Goal: Transaction & Acquisition: Book appointment/travel/reservation

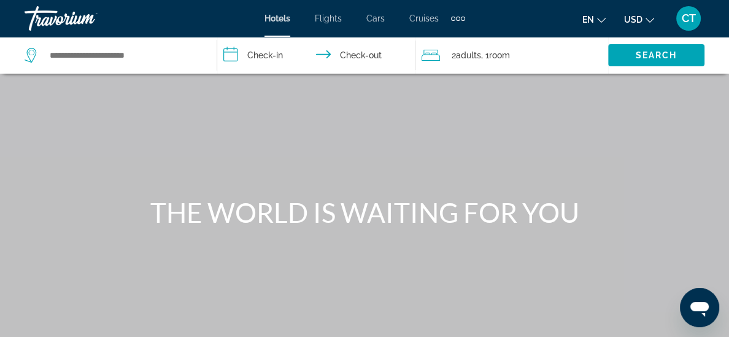
click at [427, 16] on span "Cruises" at bounding box center [423, 18] width 29 height 10
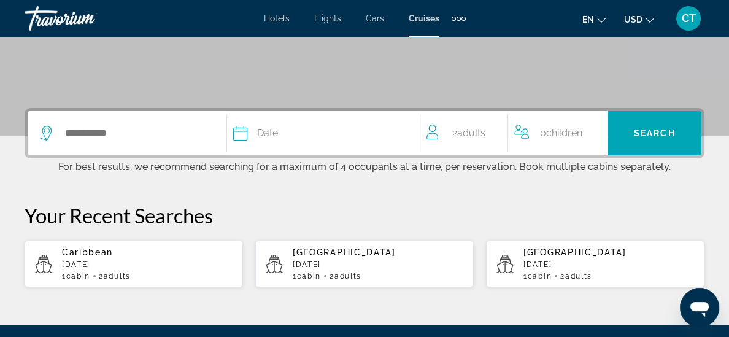
scroll to position [234, 0]
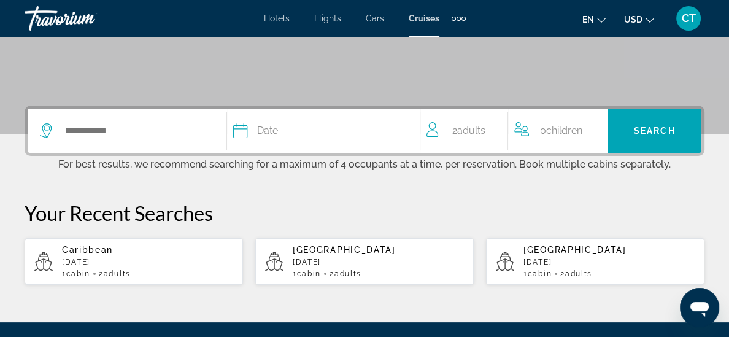
click at [247, 132] on icon "Search widget" at bounding box center [240, 130] width 15 height 15
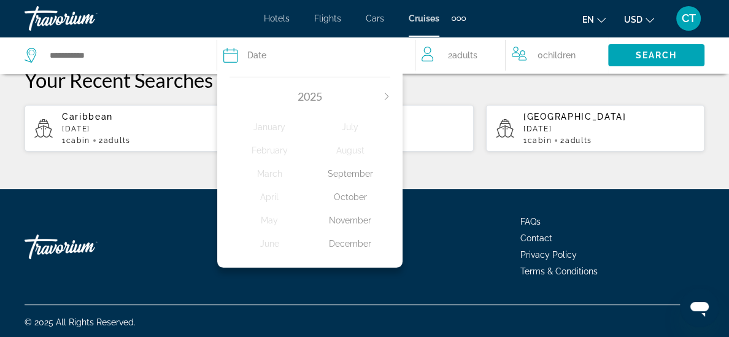
scroll to position [370, 0]
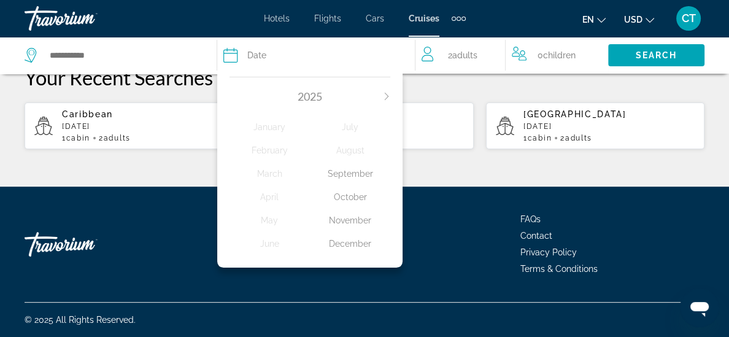
click at [383, 97] on icon "Next month" at bounding box center [386, 96] width 7 height 7
click at [275, 127] on div "January" at bounding box center [269, 127] width 80 height 22
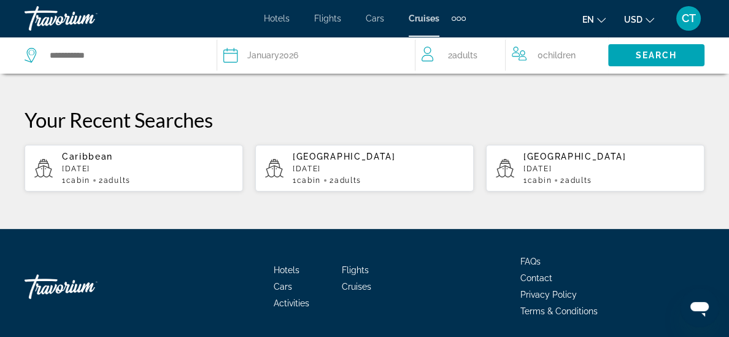
scroll to position [316, 0]
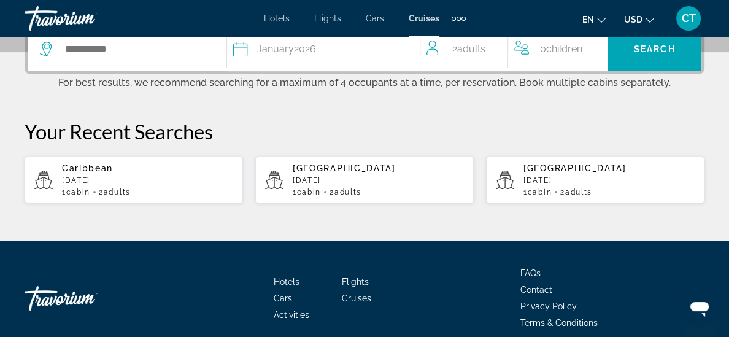
click at [156, 174] on div "Caribbean [DATE] 1 cabin 2 Adult Adults" at bounding box center [147, 179] width 171 height 33
type input "*********"
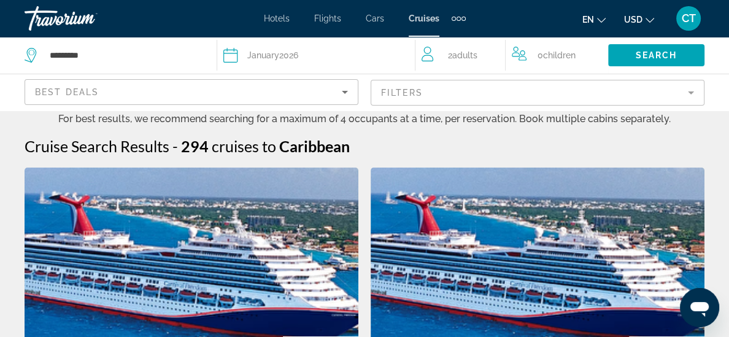
click at [686, 93] on mat-form-field "Filters" at bounding box center [537, 93] width 334 height 26
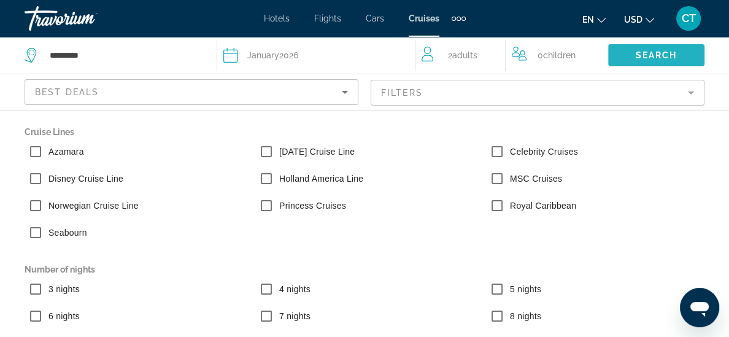
click at [656, 58] on span "Search" at bounding box center [656, 55] width 42 height 10
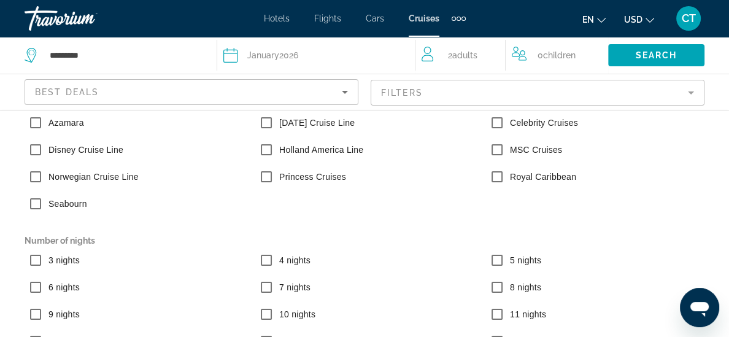
scroll to position [37, 0]
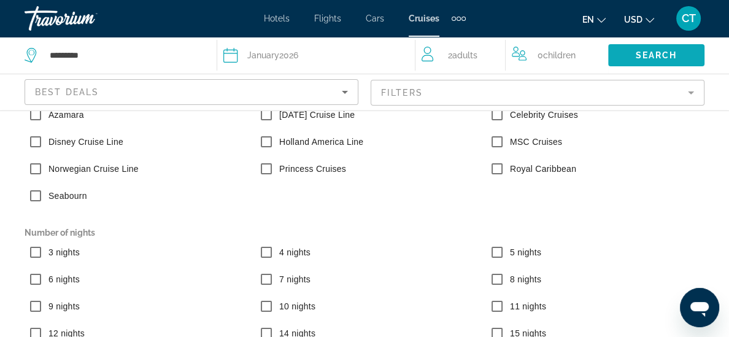
click at [661, 56] on span "Search" at bounding box center [656, 55] width 42 height 10
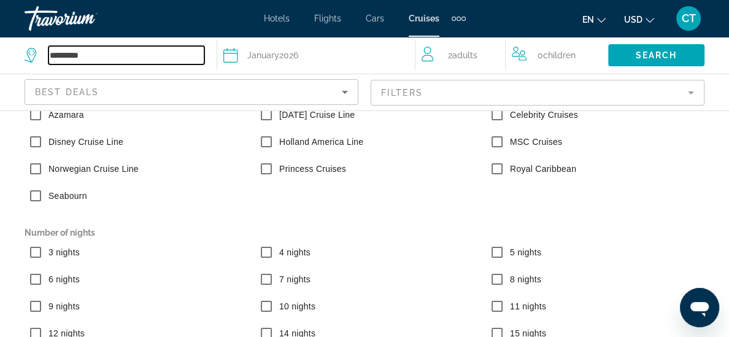
click at [152, 58] on input "*********" at bounding box center [126, 55] width 156 height 18
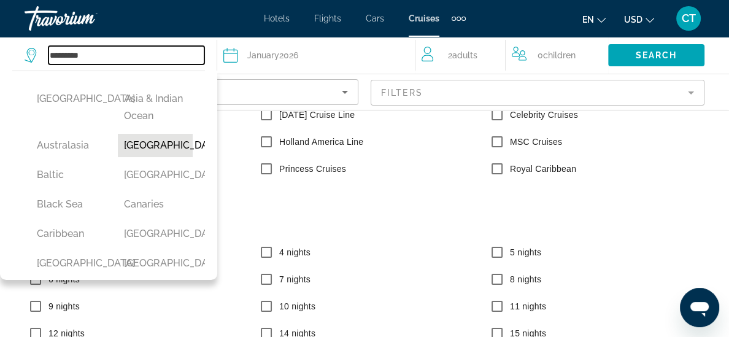
scroll to position [31, 0]
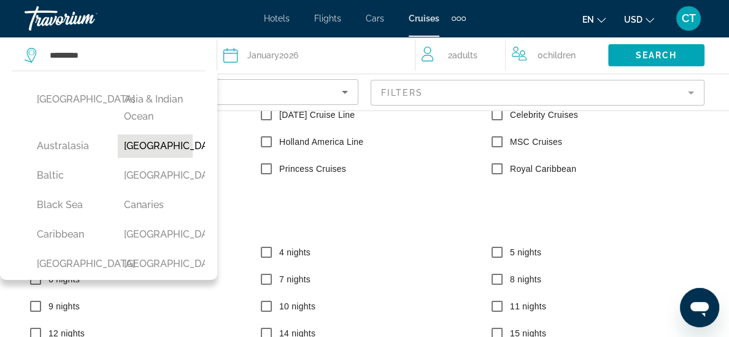
click at [146, 148] on button "[GEOGRAPHIC_DATA]" at bounding box center [155, 145] width 75 height 23
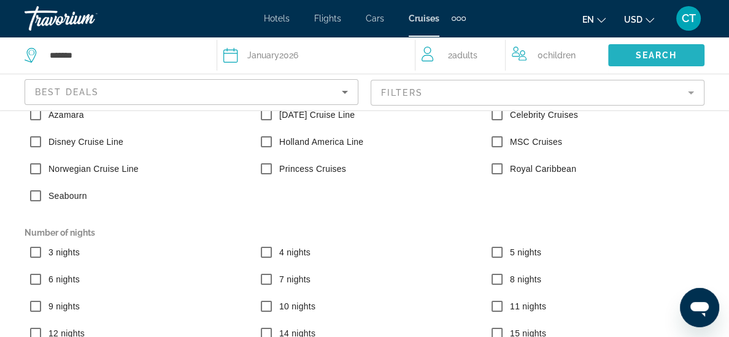
click at [656, 53] on span "Search" at bounding box center [656, 55] width 42 height 10
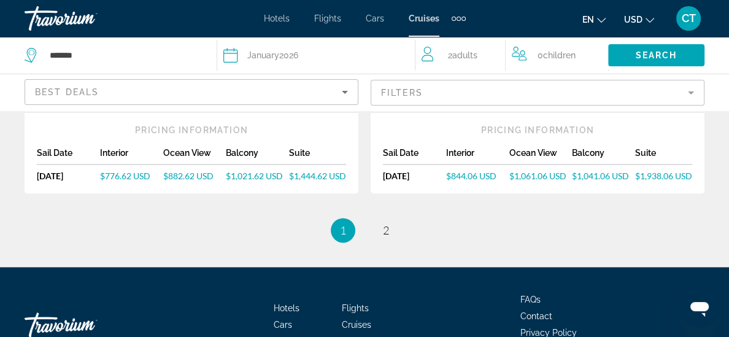
scroll to position [1562, 0]
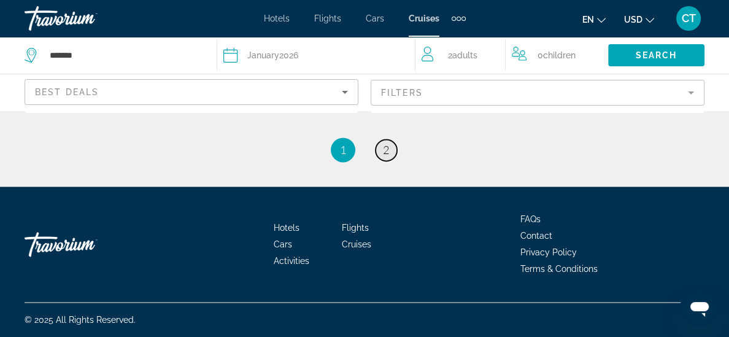
click at [385, 152] on span "2" at bounding box center [386, 149] width 6 height 13
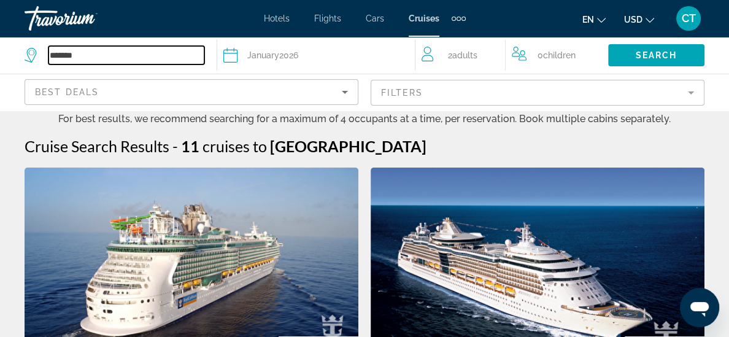
click at [183, 50] on input "*******" at bounding box center [126, 55] width 156 height 18
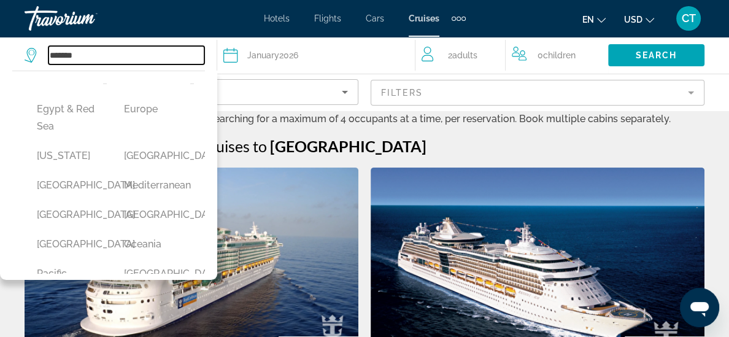
scroll to position [229, 0]
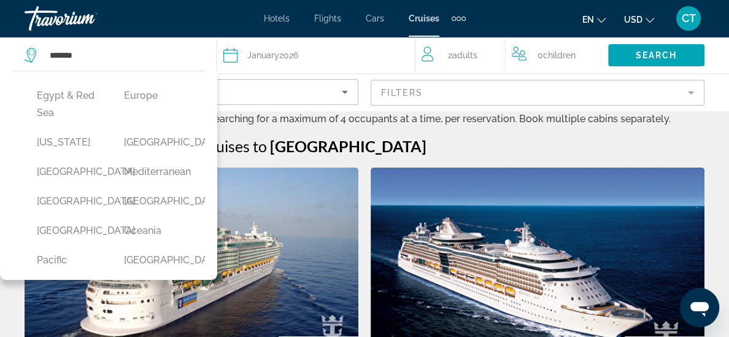
click at [72, 213] on button "[GEOGRAPHIC_DATA]" at bounding box center [68, 201] width 75 height 23
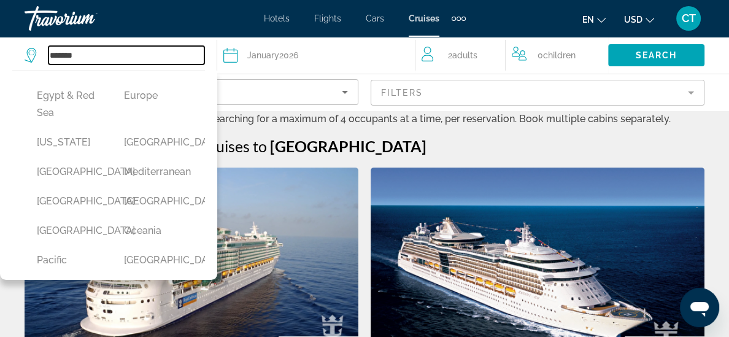
type input "******"
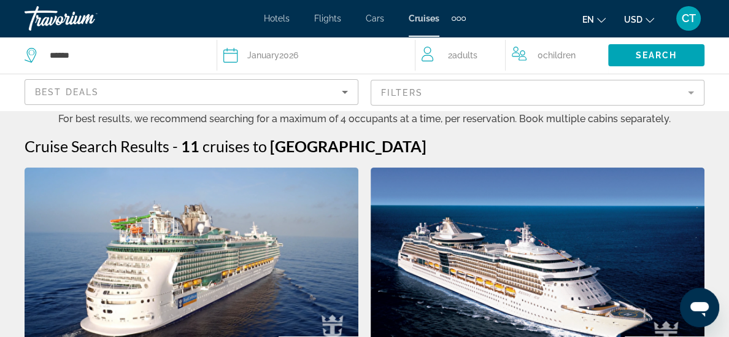
click at [343, 48] on div "Date [DATE]" at bounding box center [313, 55] width 180 height 17
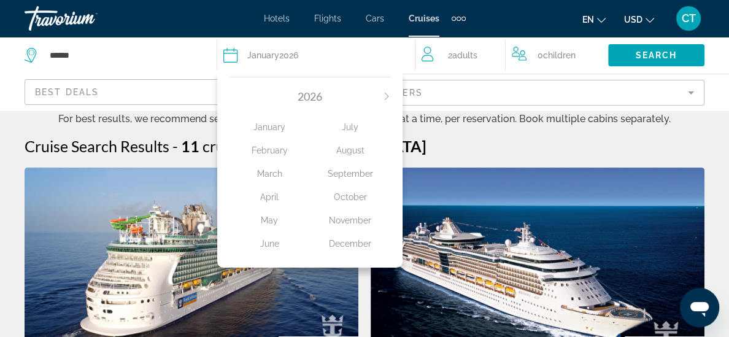
click at [273, 121] on div "January" at bounding box center [269, 127] width 80 height 22
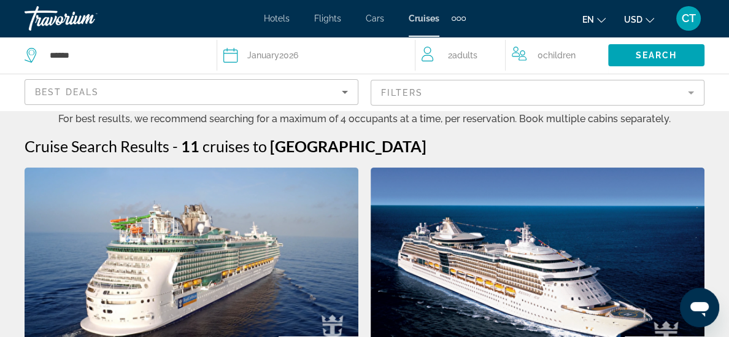
click at [689, 91] on mat-form-field "Filters" at bounding box center [537, 93] width 334 height 26
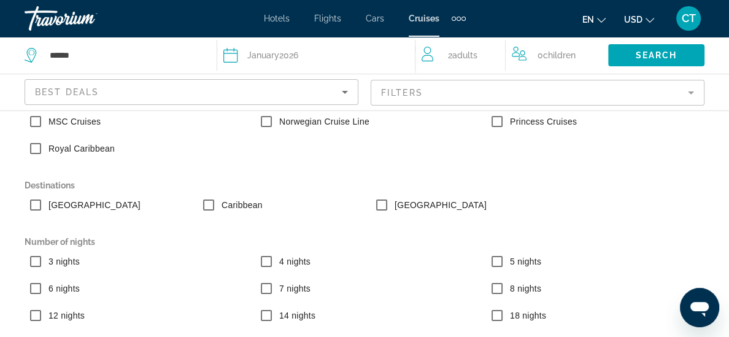
scroll to position [73, 0]
click at [642, 57] on span "Search" at bounding box center [656, 55] width 42 height 10
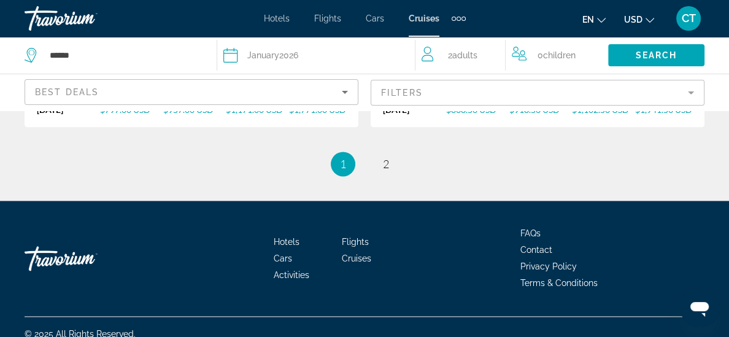
scroll to position [1562, 0]
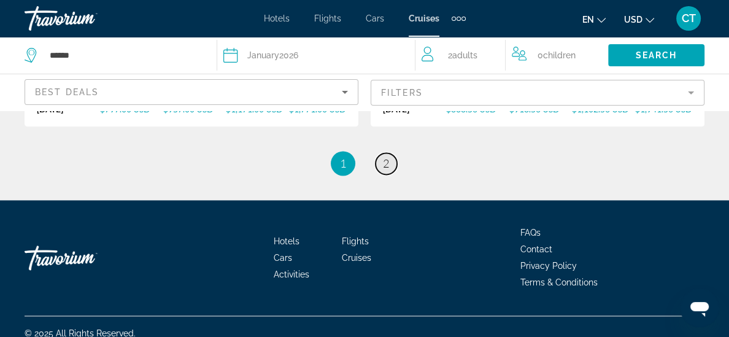
click at [389, 165] on span "2" at bounding box center [386, 162] width 6 height 13
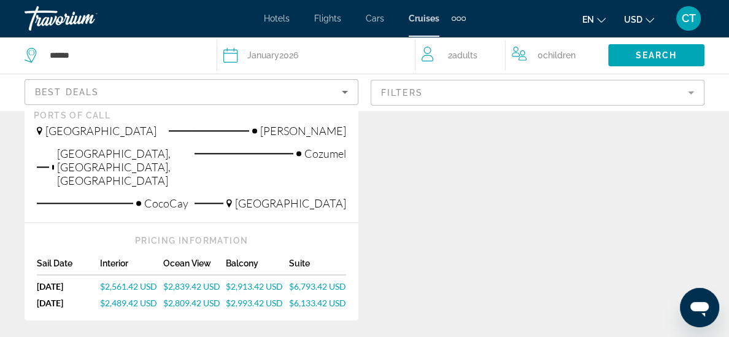
scroll to position [1485, 0]
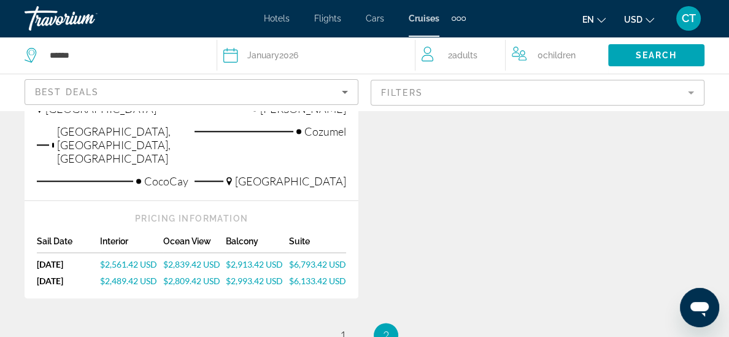
click at [112, 266] on div "Sail Date Interior Ocean View Balcony Suite [DATE] [DATE] $2,561.42 USD $2,839.…" at bounding box center [191, 264] width 309 height 56
click at [113, 276] on span "$2,489.42 USD" at bounding box center [128, 280] width 57 height 10
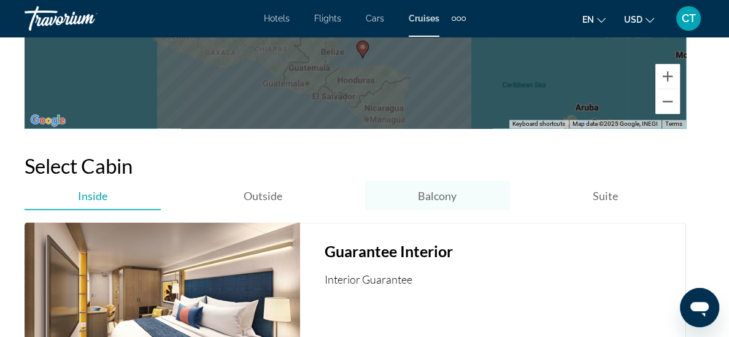
scroll to position [1964, 0]
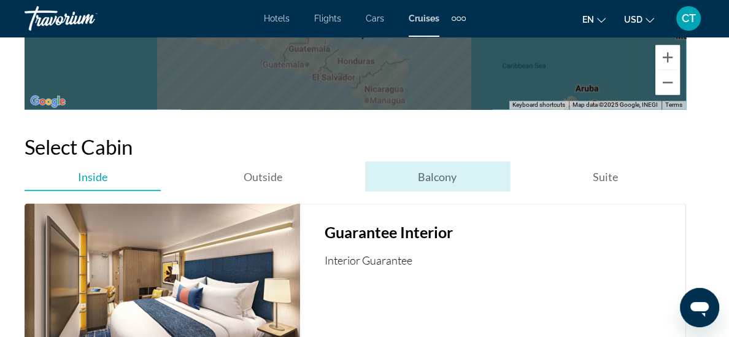
click at [446, 179] on span "Balcony" at bounding box center [437, 175] width 39 height 13
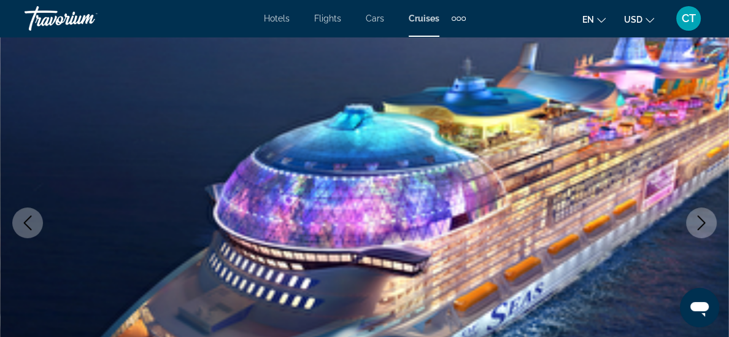
scroll to position [0, 0]
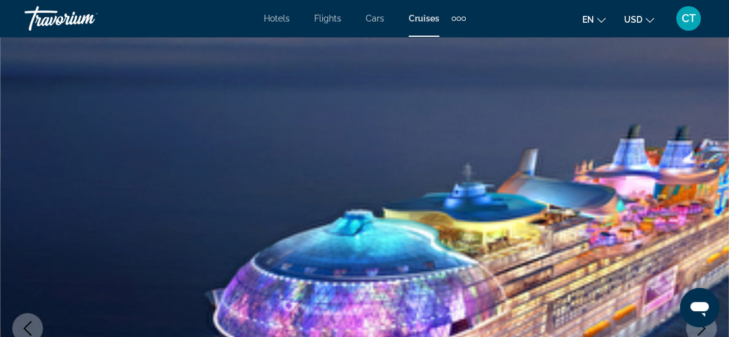
click at [277, 19] on span "Hotels" at bounding box center [277, 18] width 26 height 10
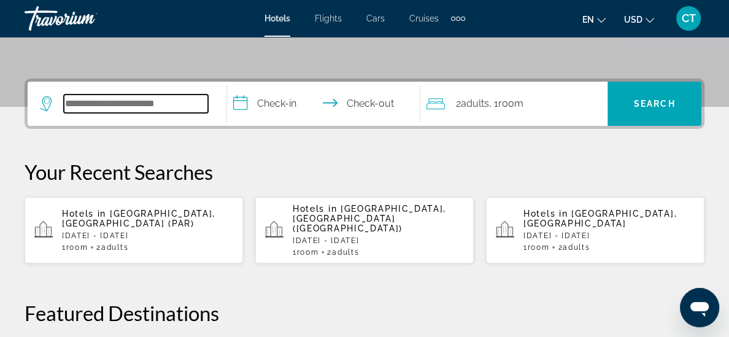
click at [195, 96] on input "Search widget" at bounding box center [136, 103] width 144 height 18
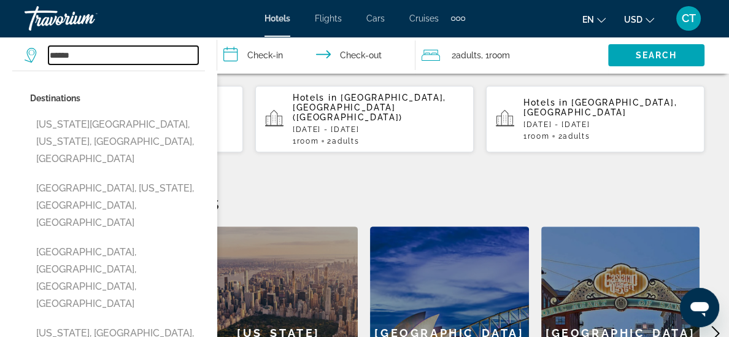
scroll to position [378, 0]
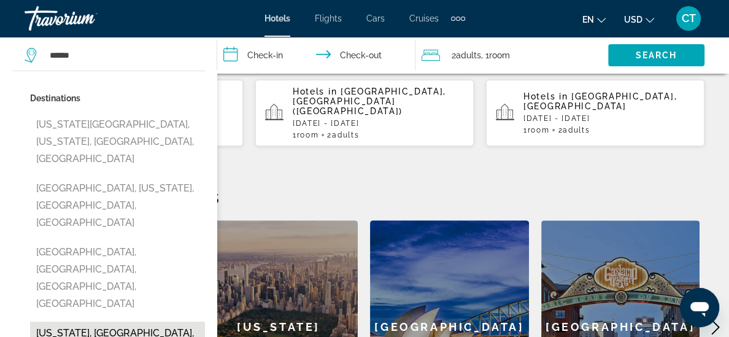
click at [110, 321] on button "[US_STATE], [GEOGRAPHIC_DATA], [GEOGRAPHIC_DATA]" at bounding box center [117, 341] width 175 height 40
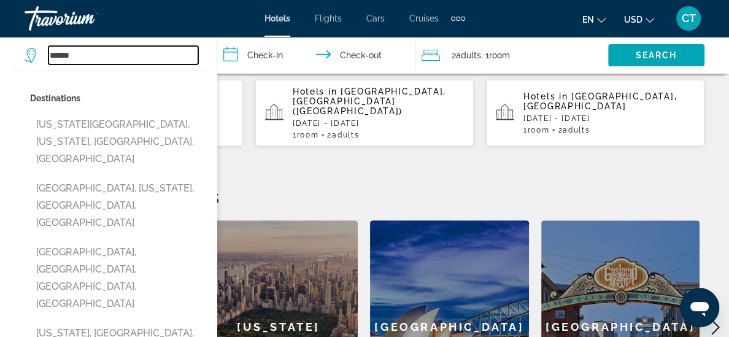
type input "**********"
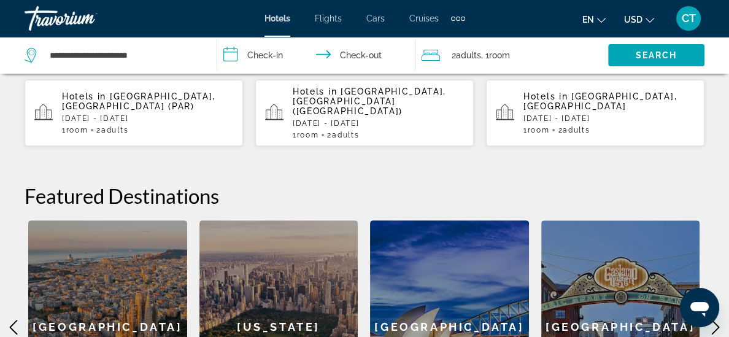
click at [278, 53] on input "**********" at bounding box center [319, 57] width 204 height 40
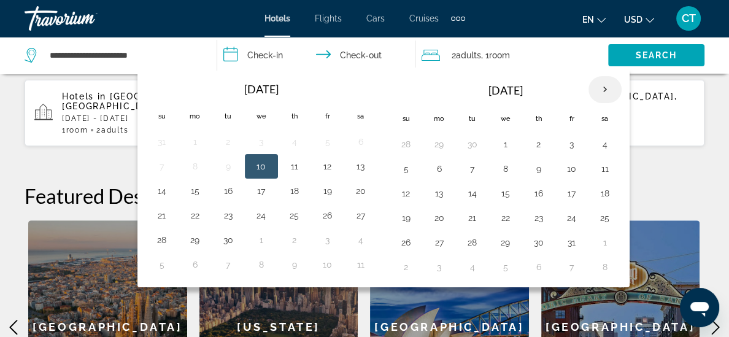
click at [604, 85] on th "Next month" at bounding box center [604, 89] width 33 height 27
click at [604, 87] on th "Next month" at bounding box center [604, 89] width 33 height 27
click at [602, 88] on th "Next month" at bounding box center [604, 89] width 33 height 27
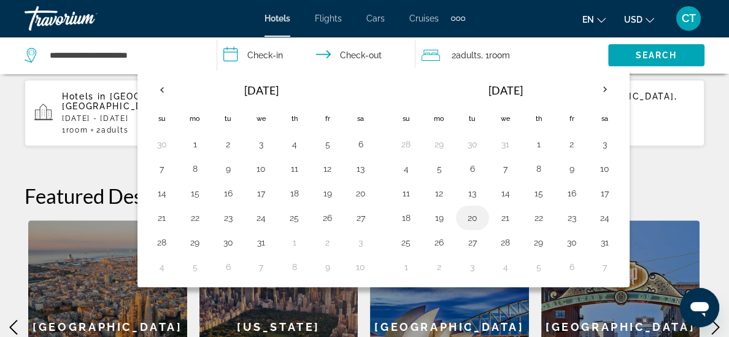
click at [472, 216] on button "20" at bounding box center [473, 217] width 20 height 17
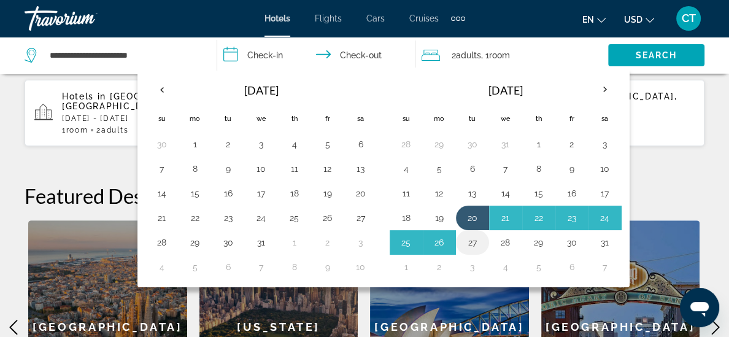
click at [471, 246] on button "27" at bounding box center [473, 242] width 20 height 17
type input "**********"
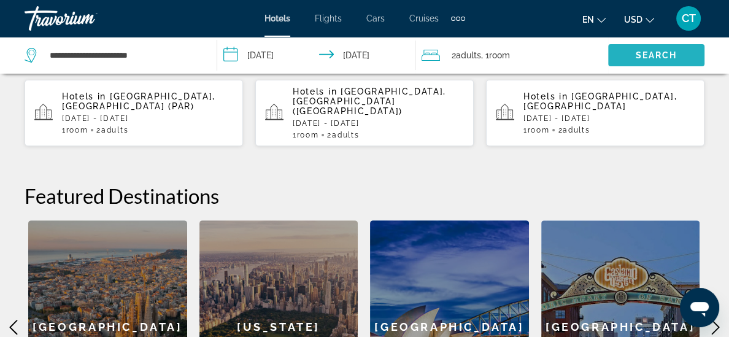
click at [654, 50] on span "Search" at bounding box center [656, 55] width 42 height 10
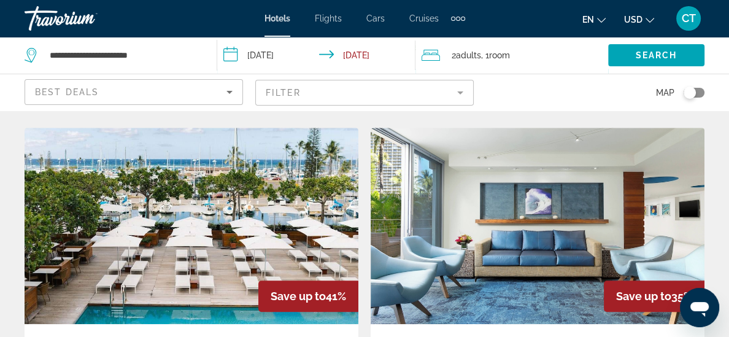
scroll to position [467, 0]
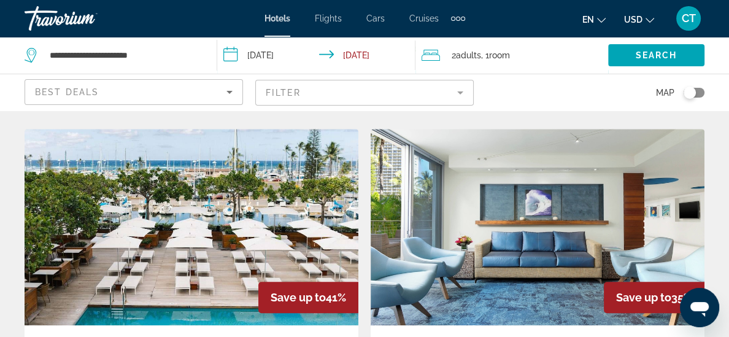
click at [204, 219] on img "Main content" at bounding box center [192, 227] width 334 height 196
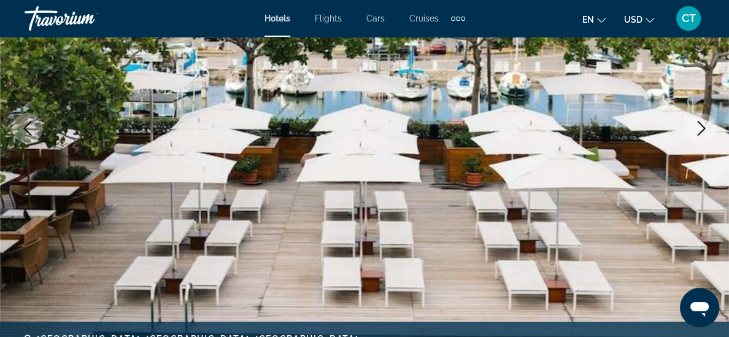
scroll to position [179, 0]
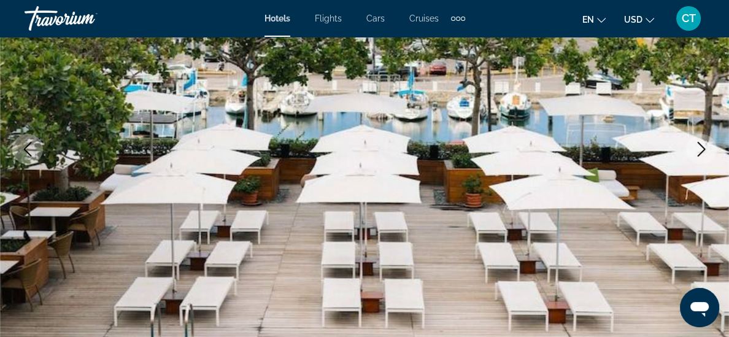
click at [699, 147] on icon "Next image" at bounding box center [701, 149] width 15 height 15
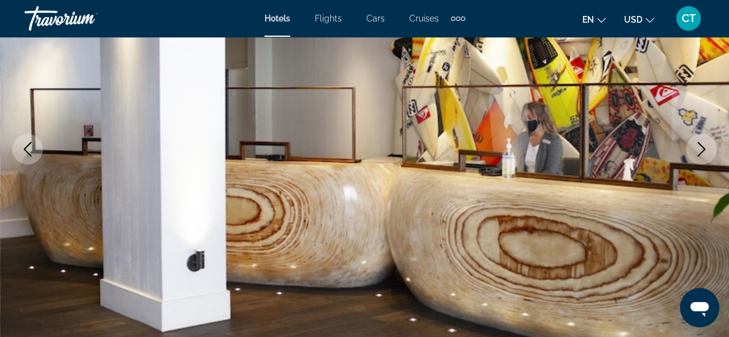
click at [696, 150] on icon "Next image" at bounding box center [701, 149] width 15 height 15
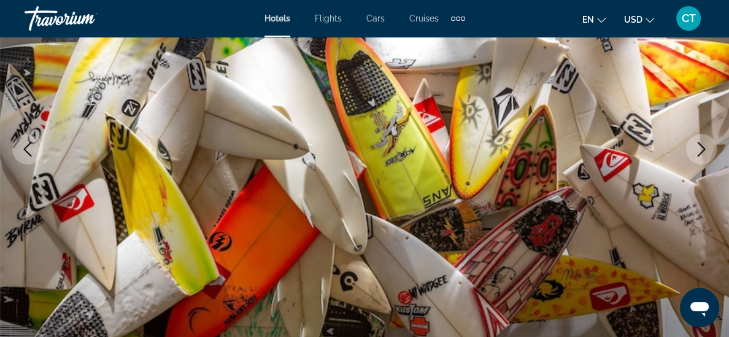
click at [694, 155] on icon "Next image" at bounding box center [701, 149] width 15 height 15
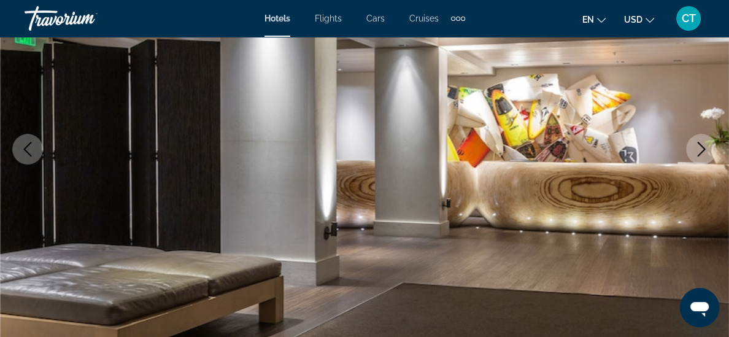
click at [690, 160] on button "Next image" at bounding box center [701, 149] width 31 height 31
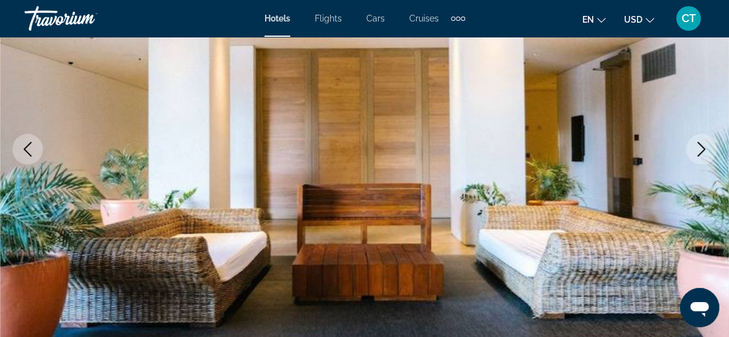
click at [689, 161] on img "Main content" at bounding box center [364, 149] width 729 height 583
click at [704, 150] on icon "Next image" at bounding box center [701, 149] width 8 height 15
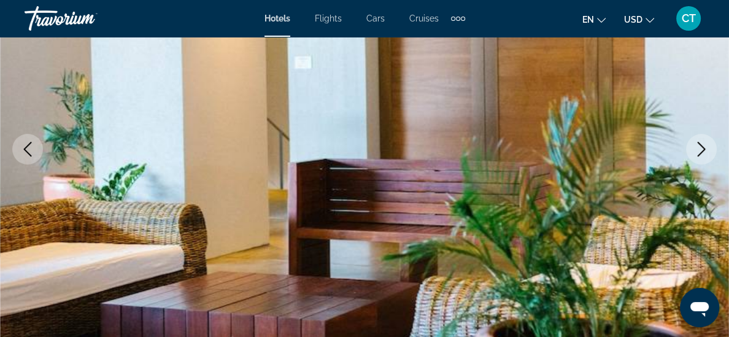
click at [698, 153] on icon "Next image" at bounding box center [701, 149] width 15 height 15
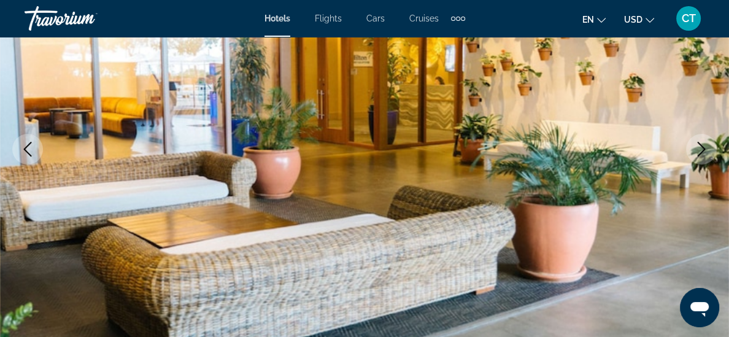
click at [689, 153] on button "Next image" at bounding box center [701, 149] width 31 height 31
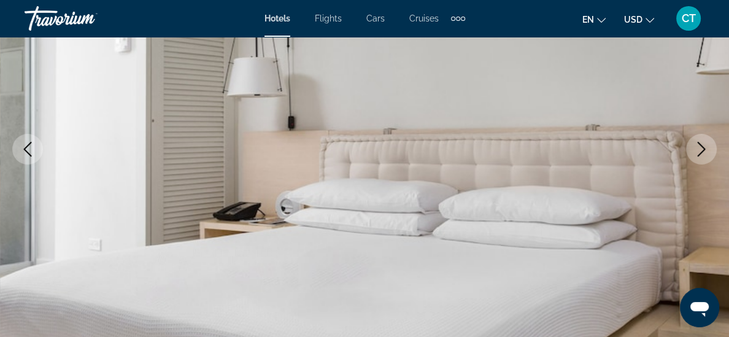
click at [694, 148] on icon "Next image" at bounding box center [701, 149] width 15 height 15
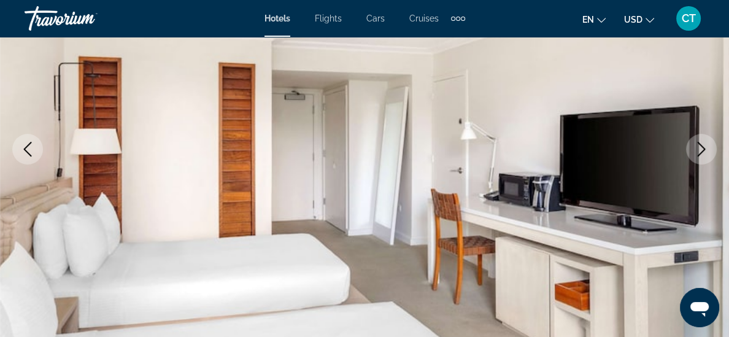
click at [700, 151] on icon "Next image" at bounding box center [701, 149] width 15 height 15
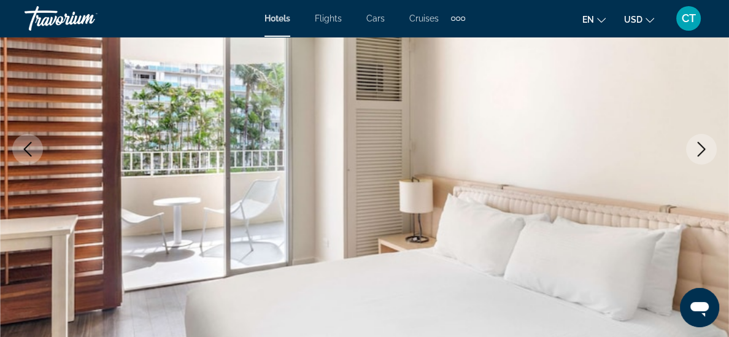
click at [700, 151] on icon "Next image" at bounding box center [701, 149] width 15 height 15
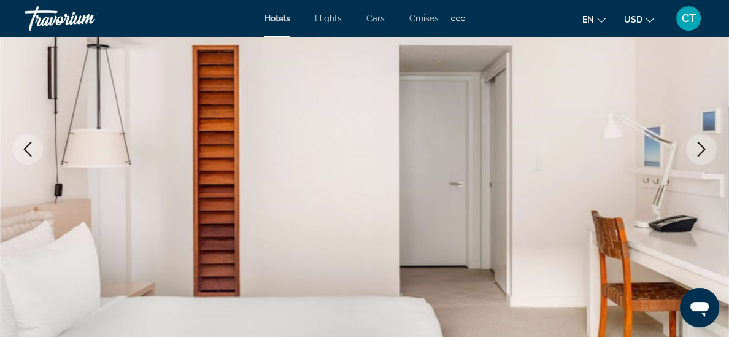
click at [700, 150] on icon "Next image" at bounding box center [701, 149] width 15 height 15
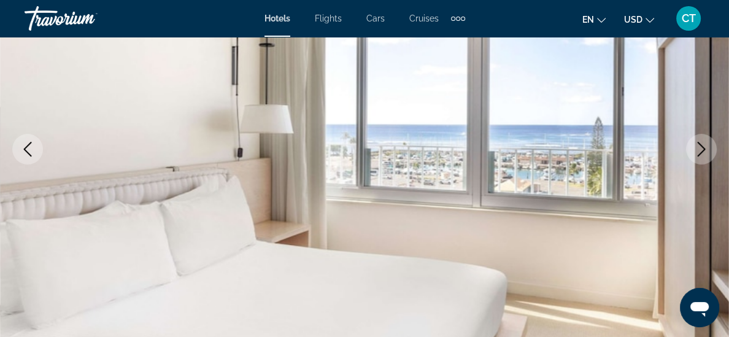
click at [699, 145] on icon "Next image" at bounding box center [701, 149] width 15 height 15
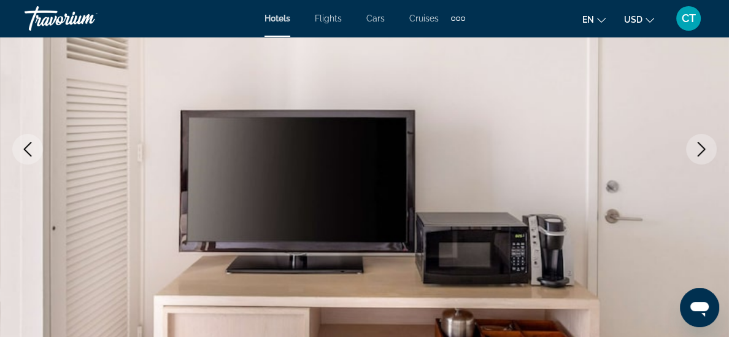
click at [700, 148] on icon "Next image" at bounding box center [701, 149] width 15 height 15
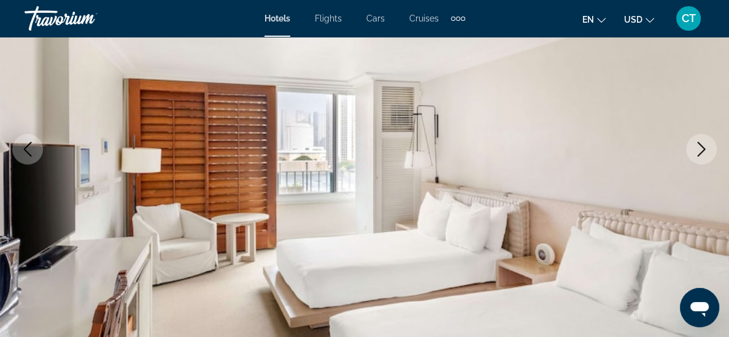
click at [697, 148] on icon "Next image" at bounding box center [701, 149] width 15 height 15
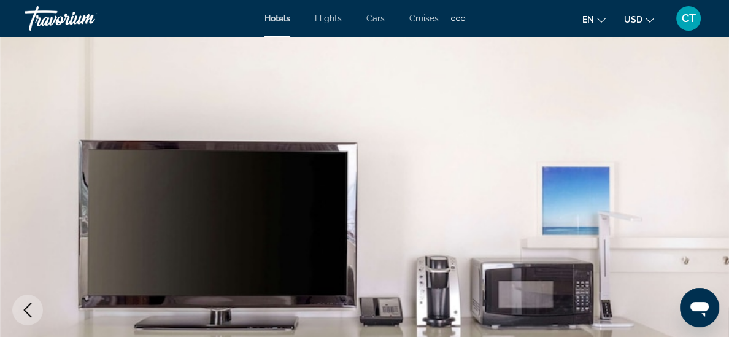
scroll to position [0, 0]
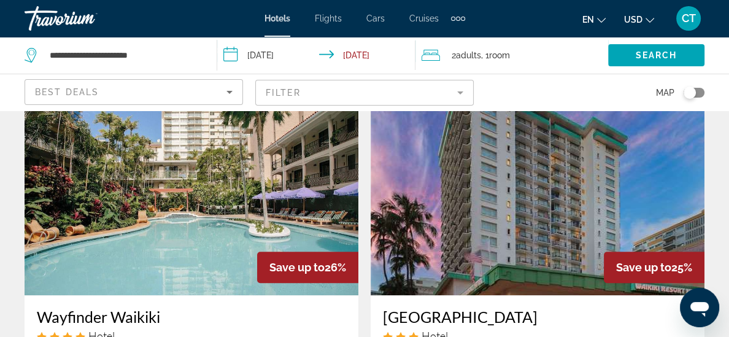
scroll to position [934, 0]
click at [229, 188] on img "Main content" at bounding box center [192, 197] width 334 height 196
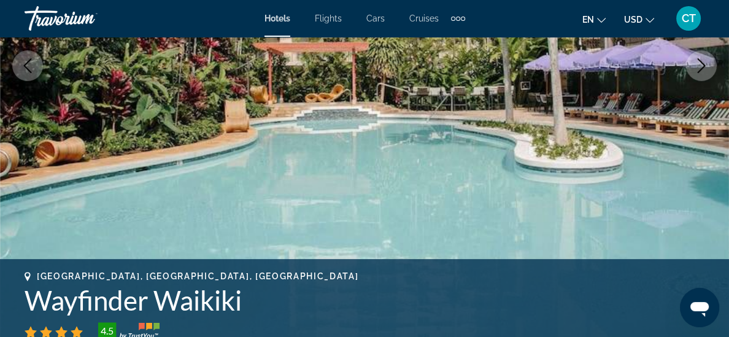
scroll to position [153, 0]
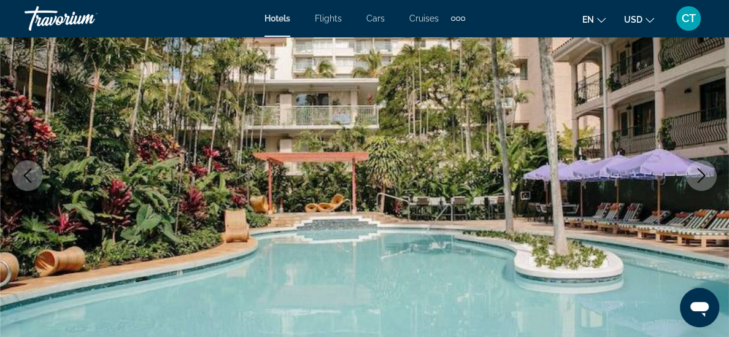
drag, startPoint x: 710, startPoint y: 174, endPoint x: 677, endPoint y: 186, distance: 35.9
click at [677, 187] on div "prev next [GEOGRAPHIC_DATA], [GEOGRAPHIC_DATA], United States Wayfinder Waikiki…" at bounding box center [364, 175] width 729 height 583
click at [702, 174] on icon "Next image" at bounding box center [701, 175] width 15 height 15
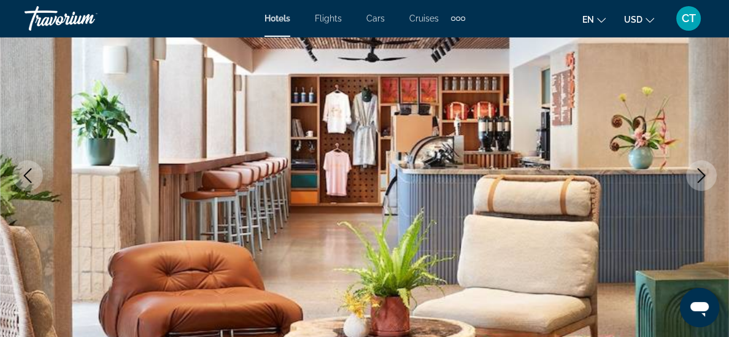
click at [694, 180] on icon "Next image" at bounding box center [701, 175] width 15 height 15
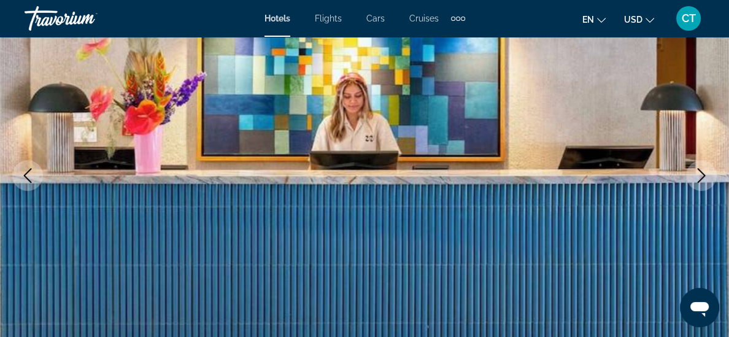
click at [694, 181] on icon "Next image" at bounding box center [701, 175] width 15 height 15
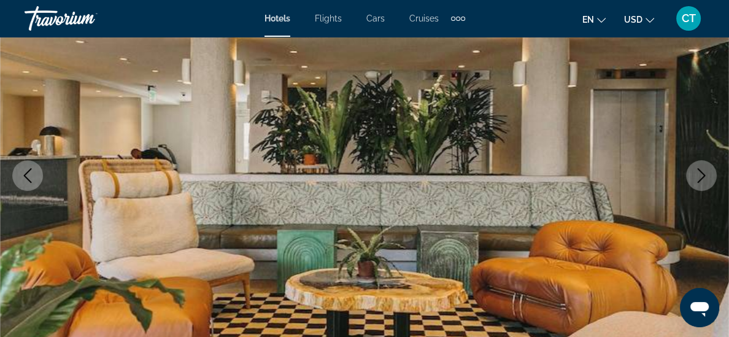
click at [696, 182] on icon "Next image" at bounding box center [701, 175] width 15 height 15
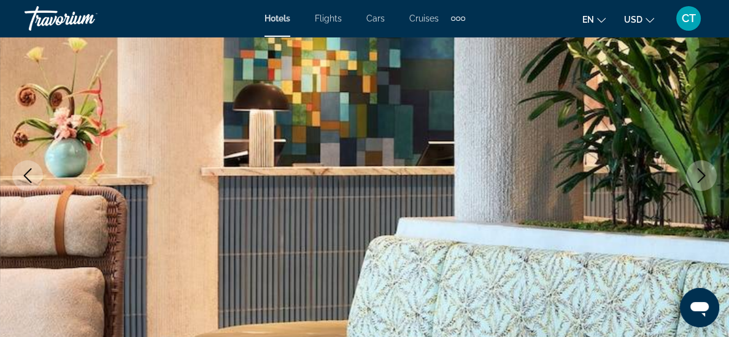
click at [693, 183] on button "Next image" at bounding box center [701, 175] width 31 height 31
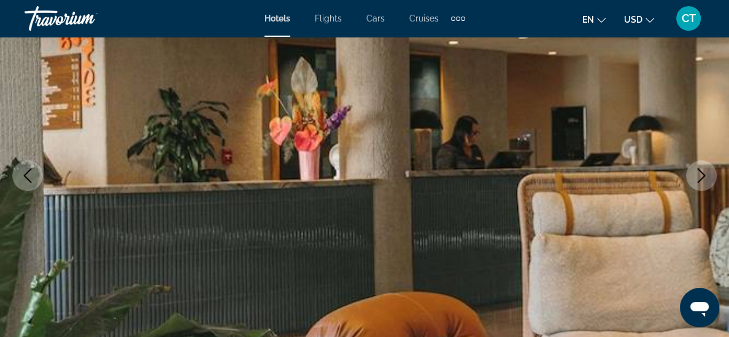
drag, startPoint x: 706, startPoint y: 172, endPoint x: 699, endPoint y: 177, distance: 9.2
click at [701, 176] on icon "Next image" at bounding box center [701, 175] width 15 height 15
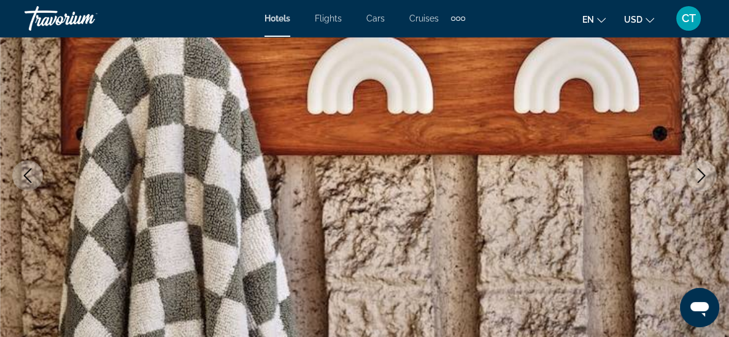
click at [699, 179] on icon "Next image" at bounding box center [701, 175] width 15 height 15
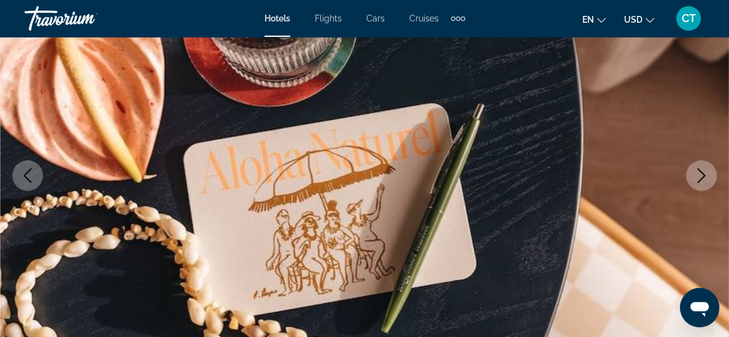
click at [700, 177] on icon "Next image" at bounding box center [701, 175] width 15 height 15
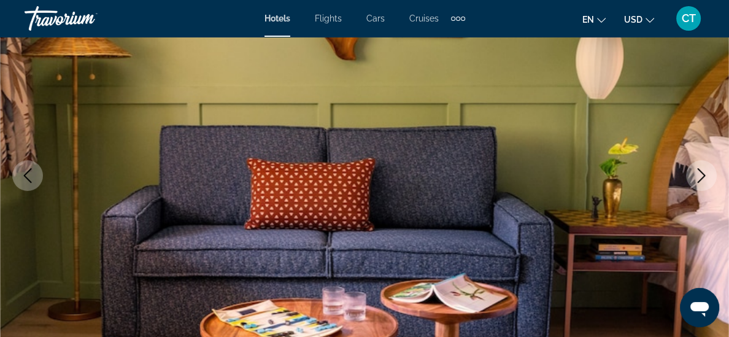
click at [702, 176] on icon "Next image" at bounding box center [701, 175] width 15 height 15
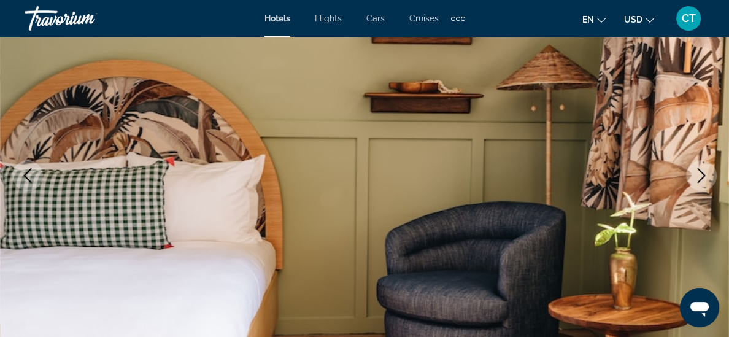
click at [702, 176] on icon "Next image" at bounding box center [701, 175] width 15 height 15
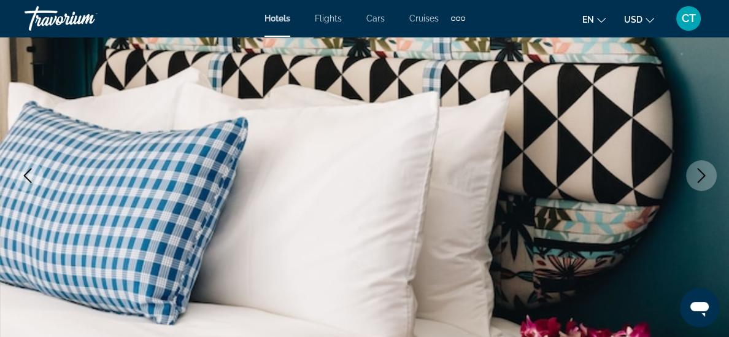
click at [702, 176] on icon "Next image" at bounding box center [701, 175] width 15 height 15
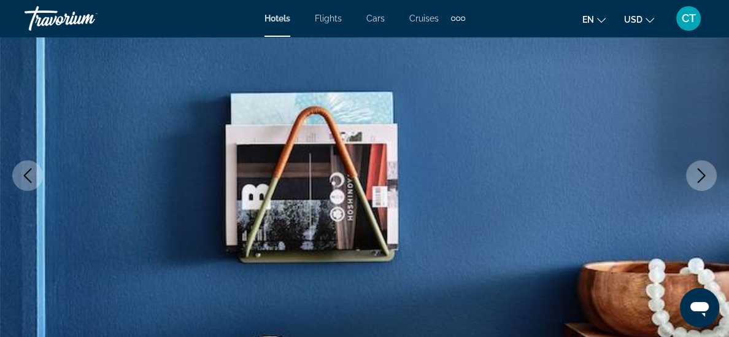
click at [702, 176] on icon "Next image" at bounding box center [701, 175] width 15 height 15
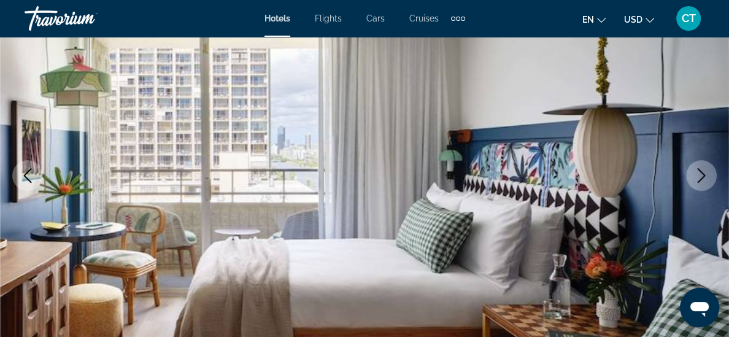
click at [702, 176] on icon "Next image" at bounding box center [701, 175] width 15 height 15
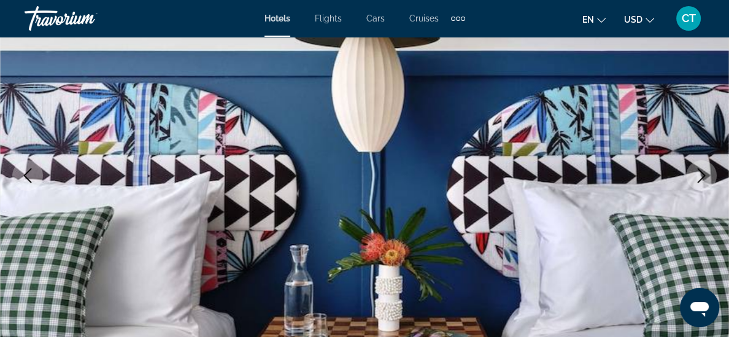
click at [702, 176] on icon "Next image" at bounding box center [701, 175] width 15 height 15
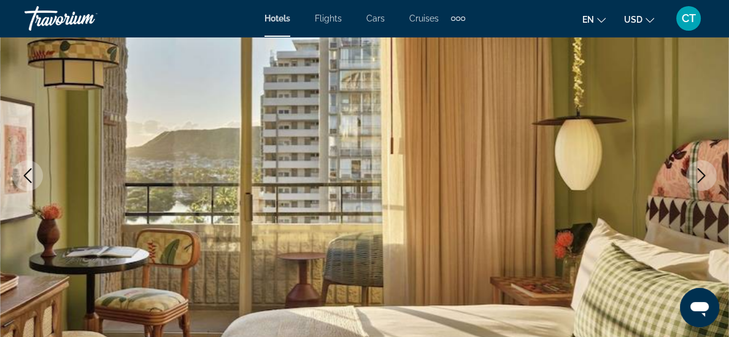
click at [702, 176] on icon "Next image" at bounding box center [701, 175] width 15 height 15
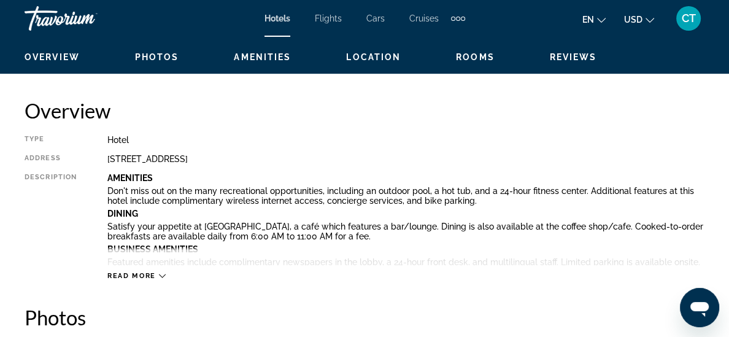
scroll to position [647, 0]
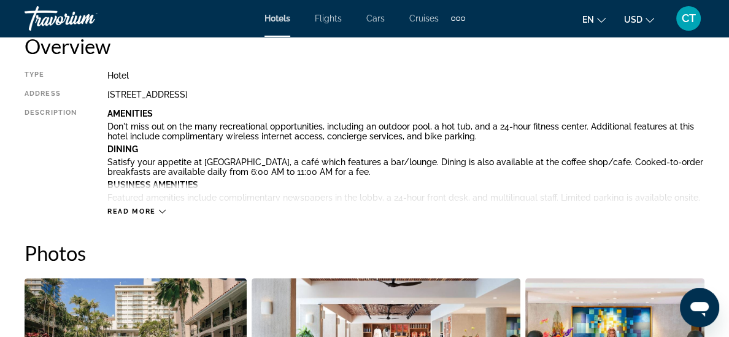
click at [139, 208] on span "Read more" at bounding box center [131, 211] width 48 height 8
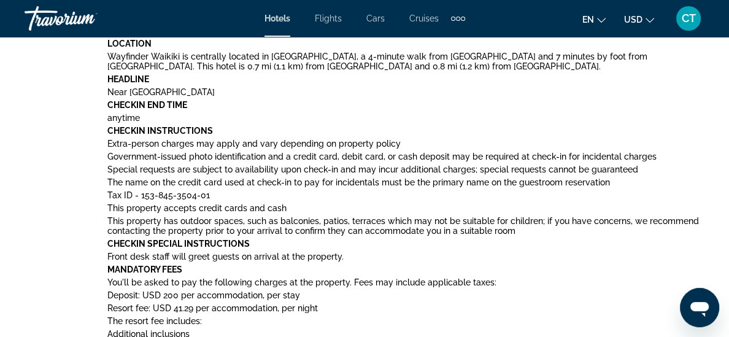
scroll to position [1167, 0]
